Goal: Find specific page/section: Find specific page/section

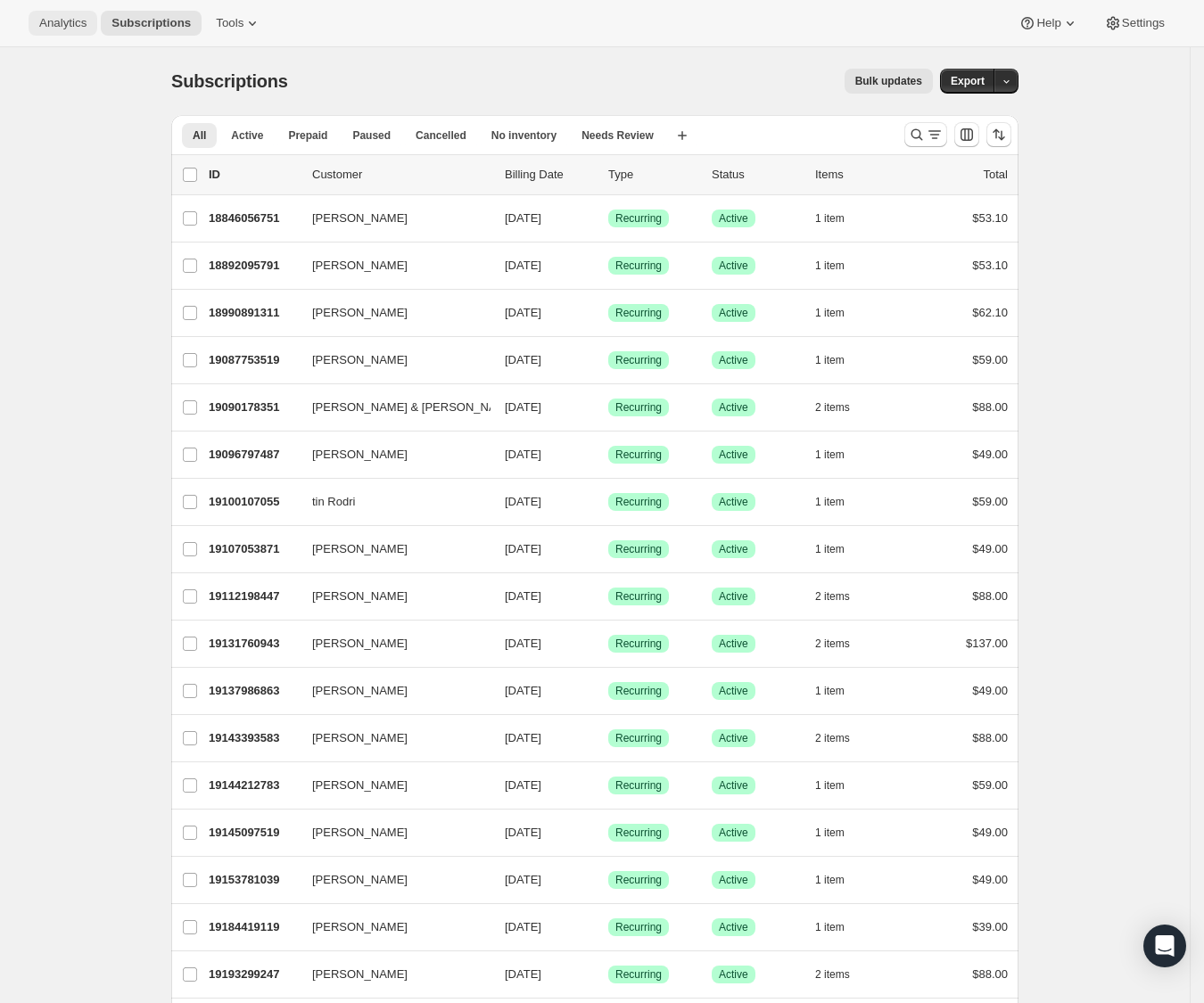
click at [63, 22] on span "Analytics" at bounding box center [62, 22] width 47 height 14
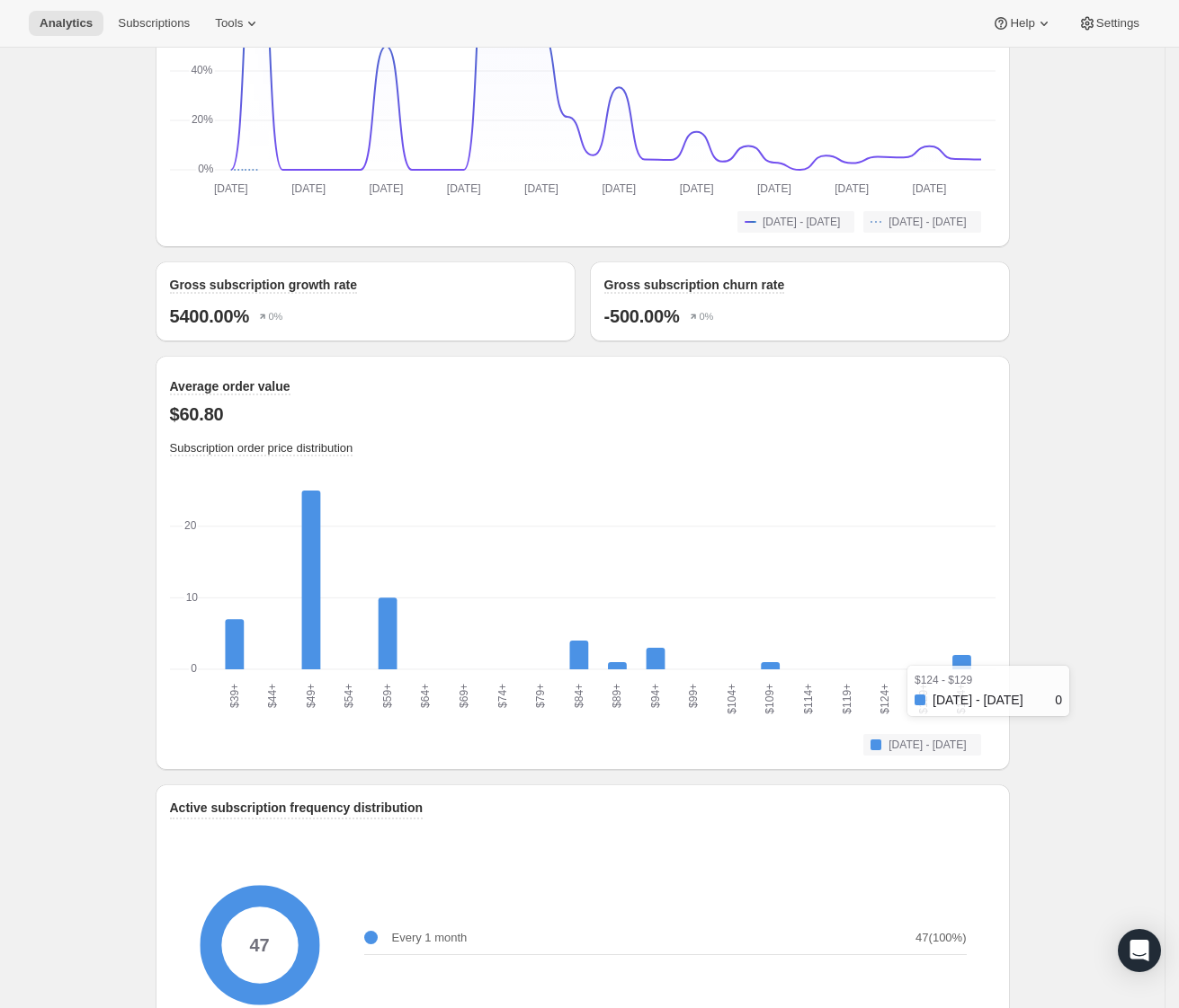
scroll to position [2049, 0]
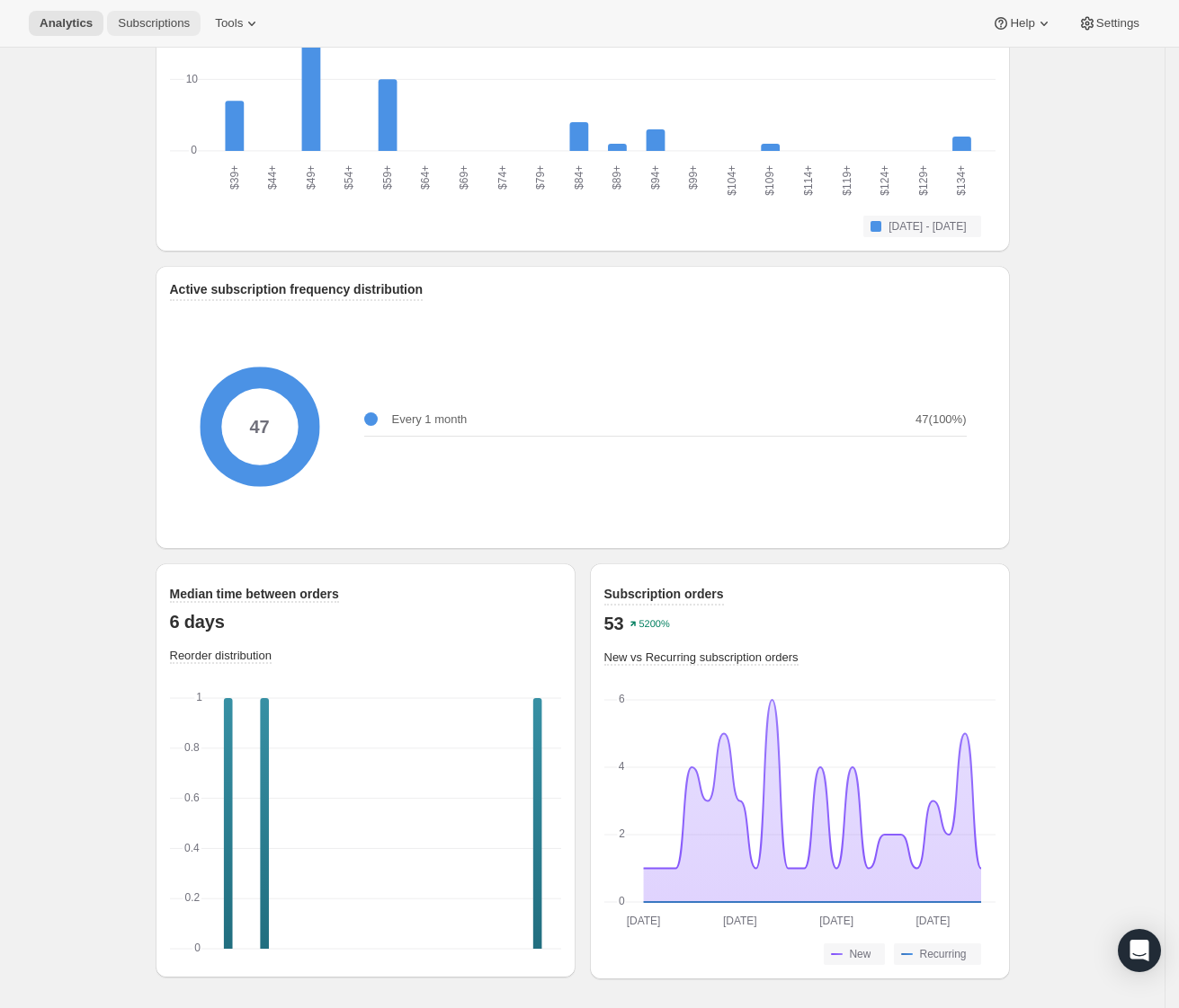
click at [150, 23] on span "Subscriptions" at bounding box center [153, 22] width 72 height 14
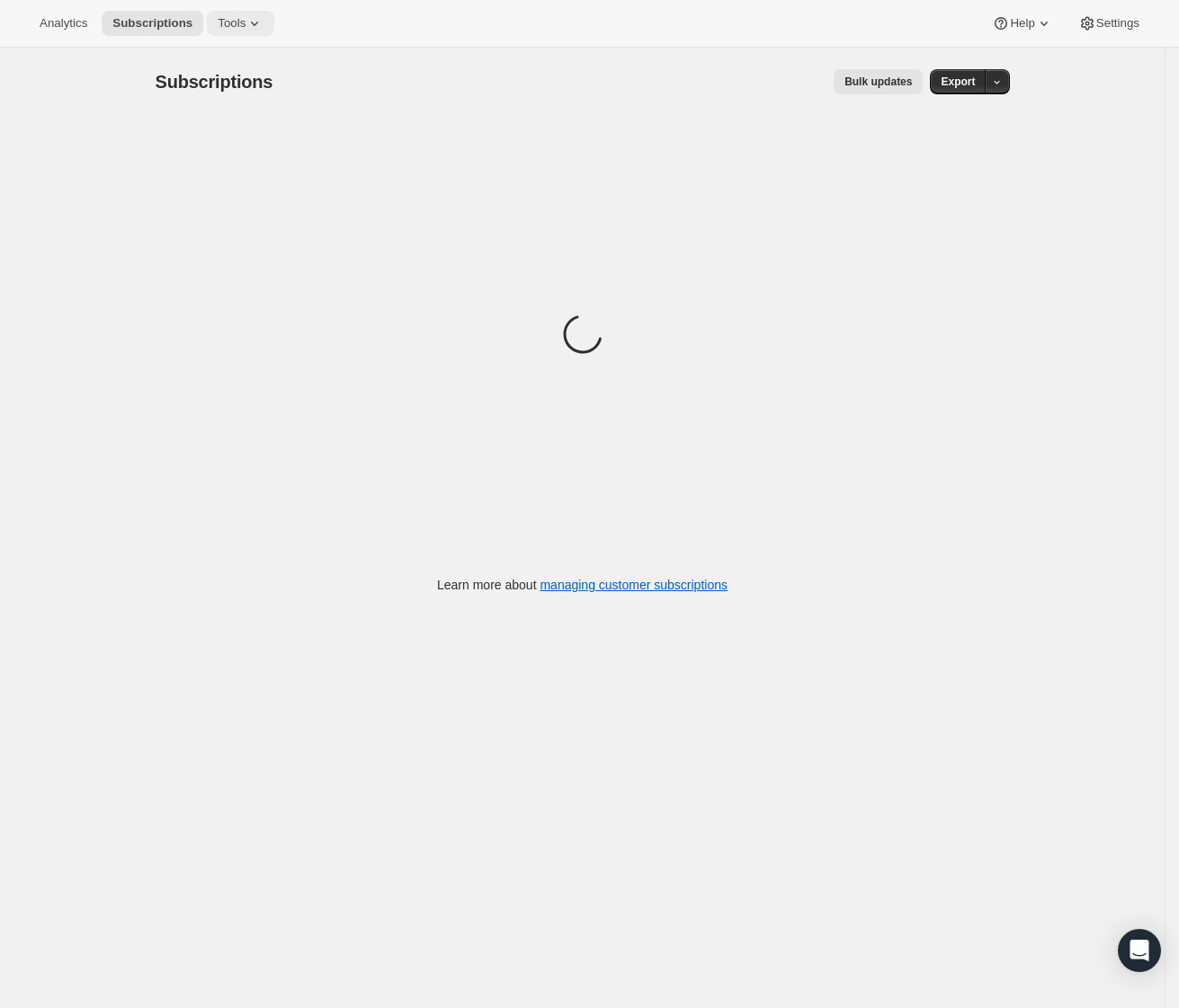
click at [220, 27] on span "Tools" at bounding box center [231, 22] width 28 height 14
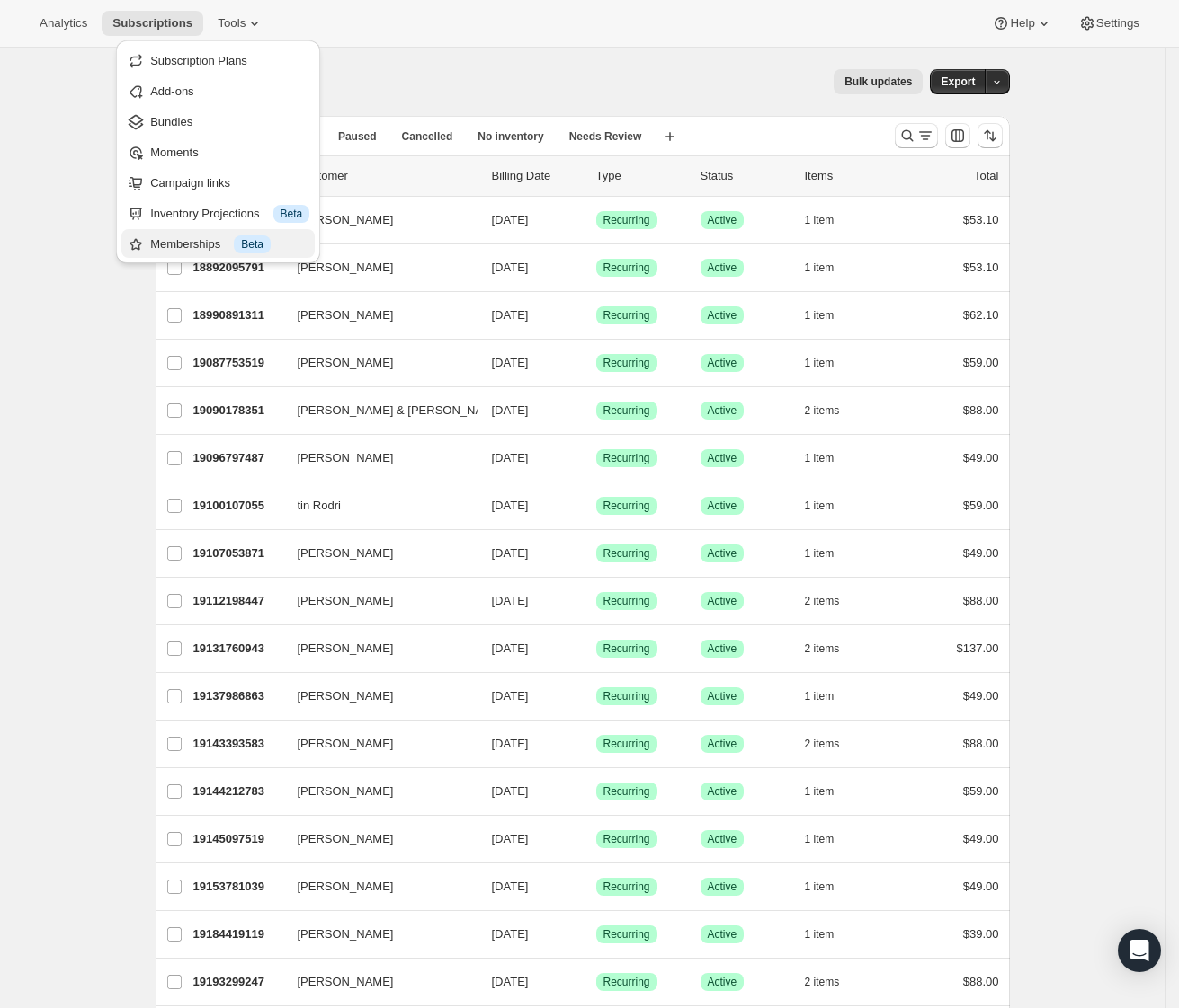
click at [211, 246] on div "Memberships Info Beta" at bounding box center [229, 244] width 160 height 18
